Goal: Task Accomplishment & Management: Manage account settings

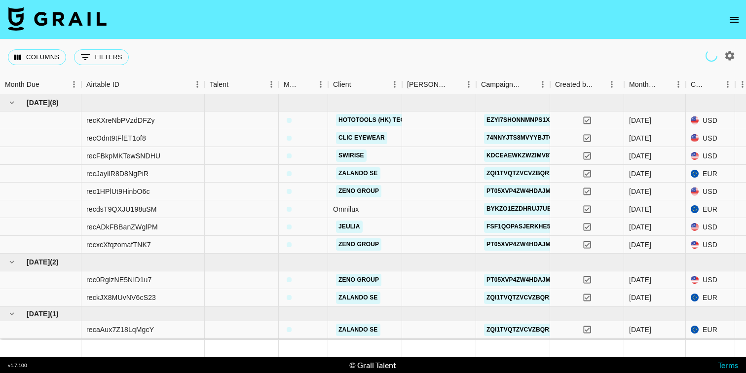
click at [730, 27] on button "open drawer" at bounding box center [734, 20] width 20 height 20
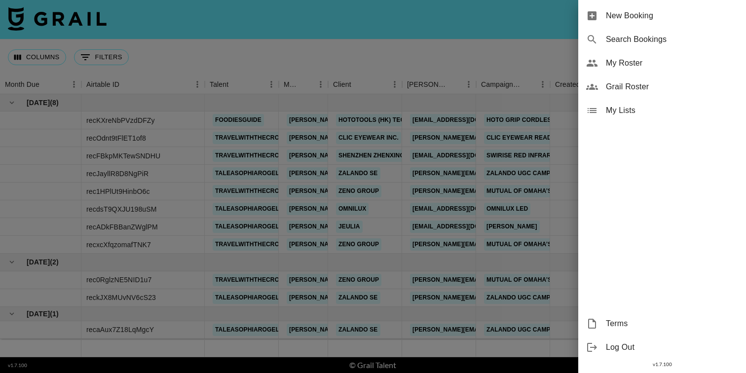
click at [622, 85] on span "Grail Roster" at bounding box center [672, 87] width 132 height 12
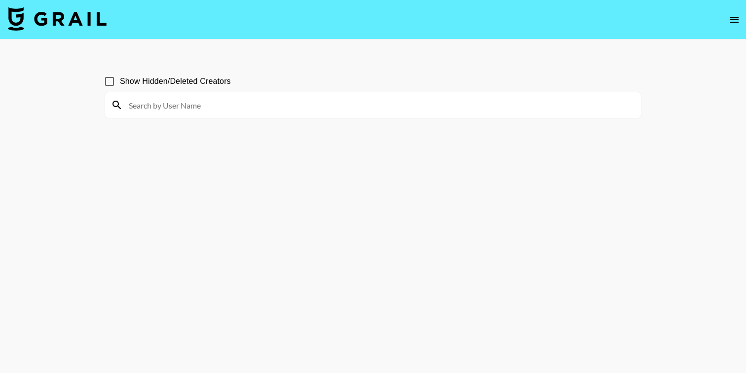
click at [177, 100] on input at bounding box center [379, 105] width 512 height 16
click at [139, 103] on input at bounding box center [379, 105] width 512 height 16
click at [728, 19] on icon "open drawer" at bounding box center [734, 20] width 12 height 12
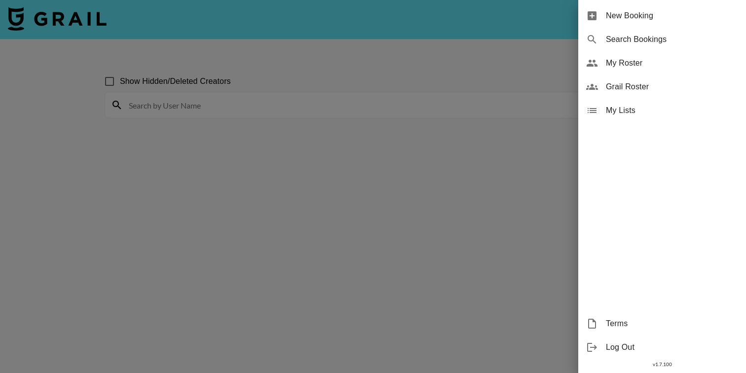
click at [735, 20] on div at bounding box center [373, 186] width 746 height 373
click at [614, 63] on div at bounding box center [373, 186] width 746 height 373
click at [611, 61] on div at bounding box center [373, 186] width 746 height 373
click at [615, 61] on div at bounding box center [373, 186] width 746 height 373
click at [632, 61] on div at bounding box center [373, 186] width 746 height 373
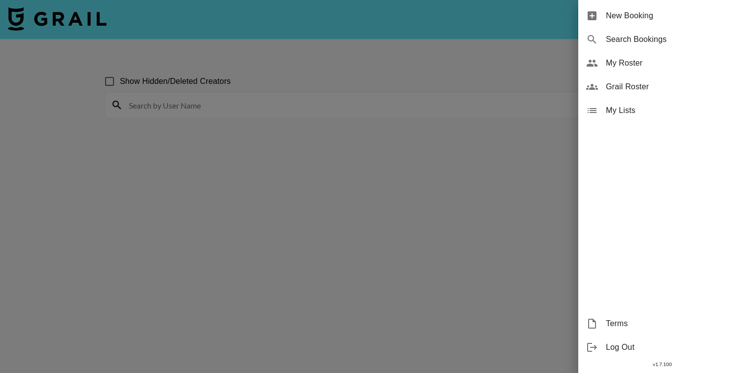
click at [632, 61] on div at bounding box center [373, 186] width 746 height 373
click at [426, 166] on div at bounding box center [373, 186] width 746 height 373
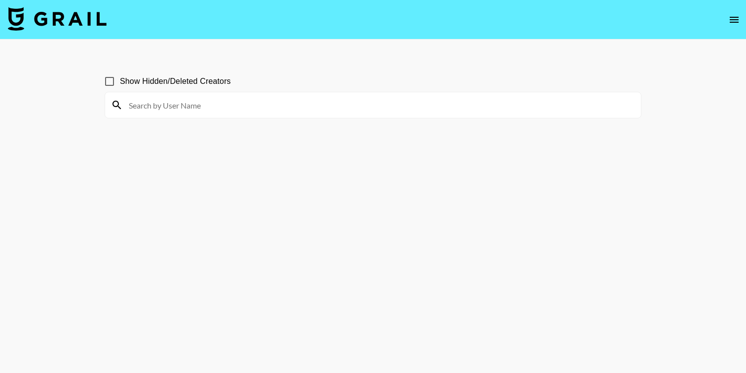
click at [733, 15] on icon "open drawer" at bounding box center [734, 20] width 12 height 12
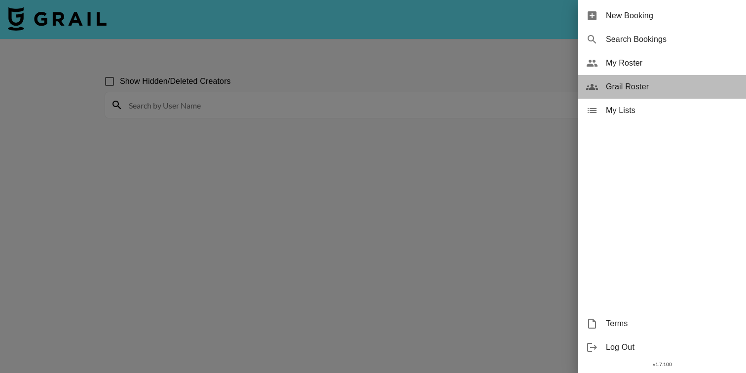
click at [616, 86] on span "Grail Roster" at bounding box center [672, 87] width 132 height 12
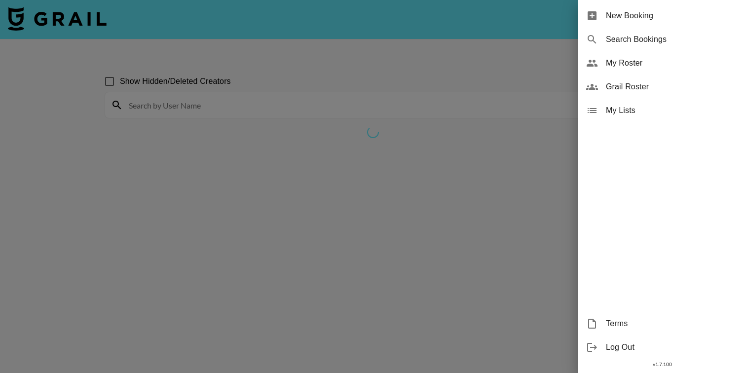
click at [618, 87] on span "Grail Roster" at bounding box center [672, 87] width 132 height 12
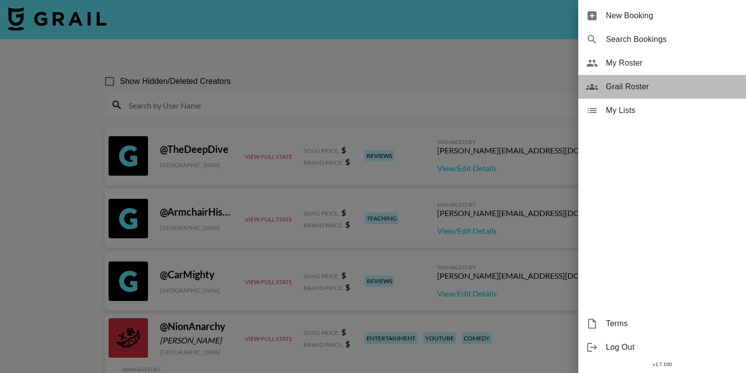
click at [629, 87] on span "Grail Roster" at bounding box center [672, 87] width 132 height 12
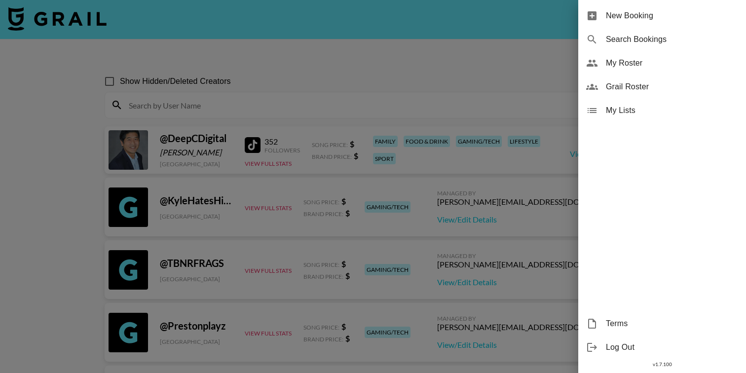
click at [631, 62] on span "My Roster" at bounding box center [672, 63] width 132 height 12
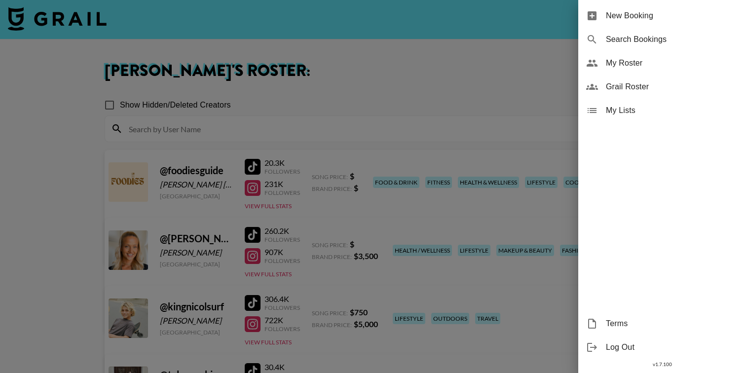
click at [70, 197] on div at bounding box center [373, 186] width 746 height 373
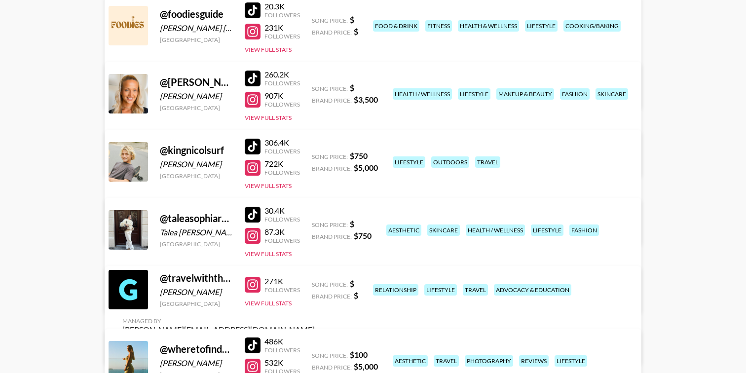
scroll to position [152, 0]
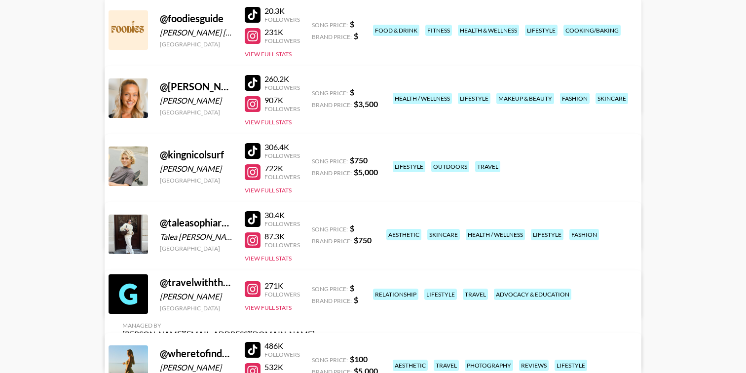
click at [194, 172] on div "[PERSON_NAME]" at bounding box center [196, 169] width 73 height 10
click at [315, 227] on link "View/Edit Details" at bounding box center [218, 232] width 192 height 10
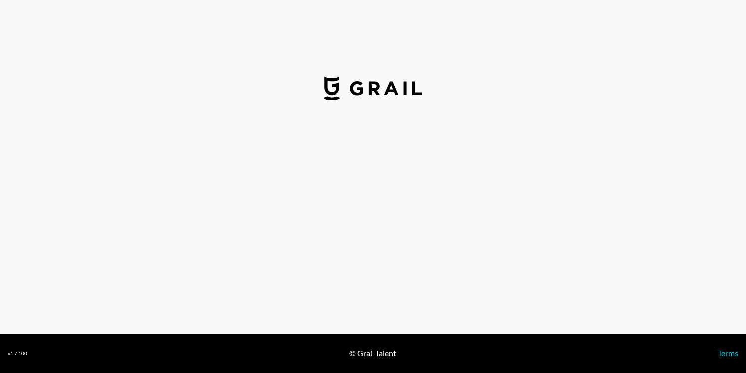
select select "USD"
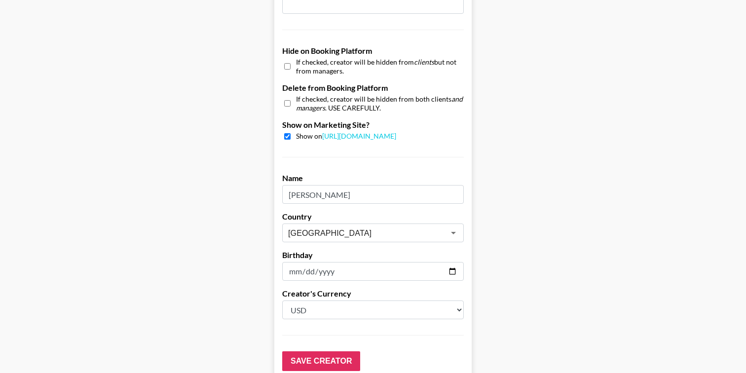
scroll to position [917, 0]
drag, startPoint x: 336, startPoint y: 184, endPoint x: 248, endPoint y: 178, distance: 88.5
